Goal: Task Accomplishment & Management: Complete application form

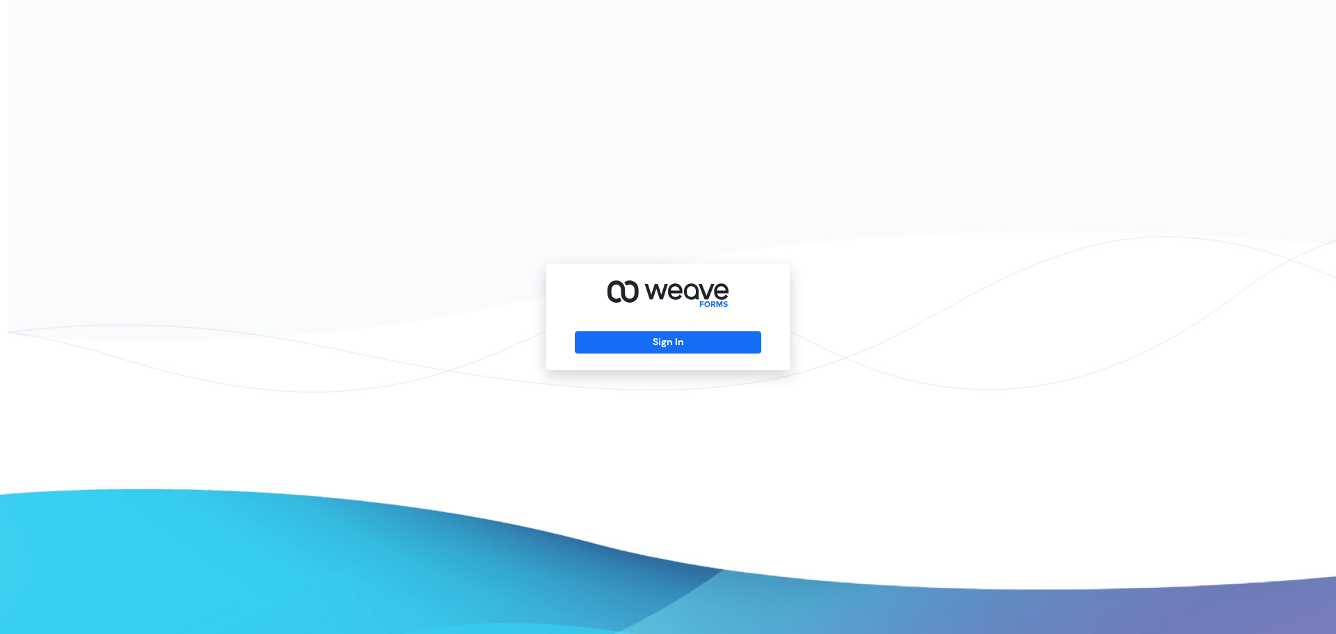
click at [649, 354] on div "Sign In" at bounding box center [668, 317] width 244 height 106
click at [655, 342] on button "Sign In" at bounding box center [668, 342] width 186 height 22
